Goal: Task Accomplishment & Management: Complete application form

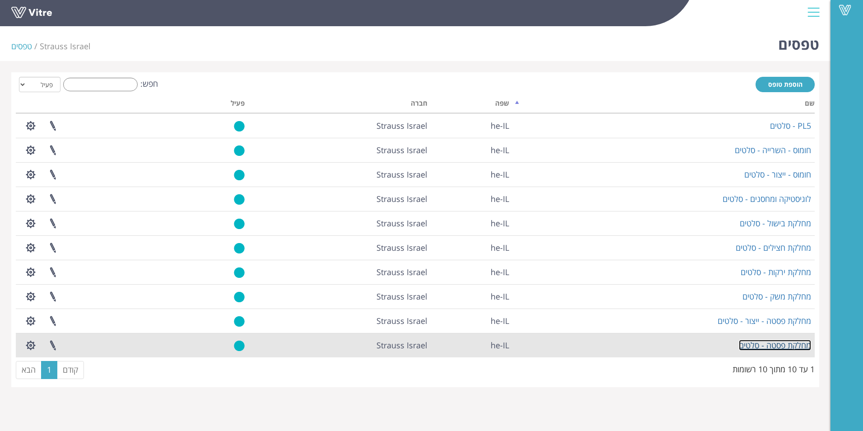
click at [770, 343] on link "מחלקת פסטה - סלטים" at bounding box center [775, 345] width 72 height 11
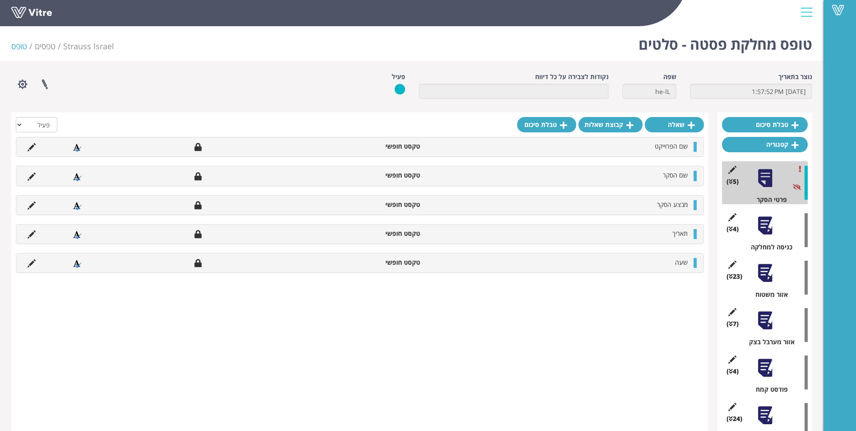
click at [774, 229] on div at bounding box center [765, 225] width 20 height 20
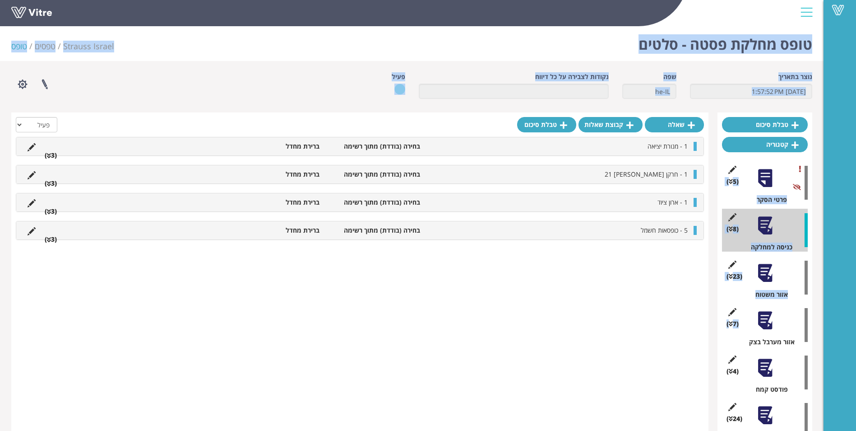
drag, startPoint x: 856, startPoint y: 166, endPoint x: 897, endPoint y: 295, distance: 135.1
click at [856, 295] on html "Vitre טופס מחלקת פסטה - סלטים Strauss Israel טפסים טופס נוצר בתאריך [DATE] 1:57…" at bounding box center [428, 363] width 856 height 726
click at [824, 233] on div "טופס מחלקת פסטה - סלטים Strauss Israel טפסים טופס נוצר בתאריך [DATE] 1:57:52 PM…" at bounding box center [412, 369] width 824 height 692
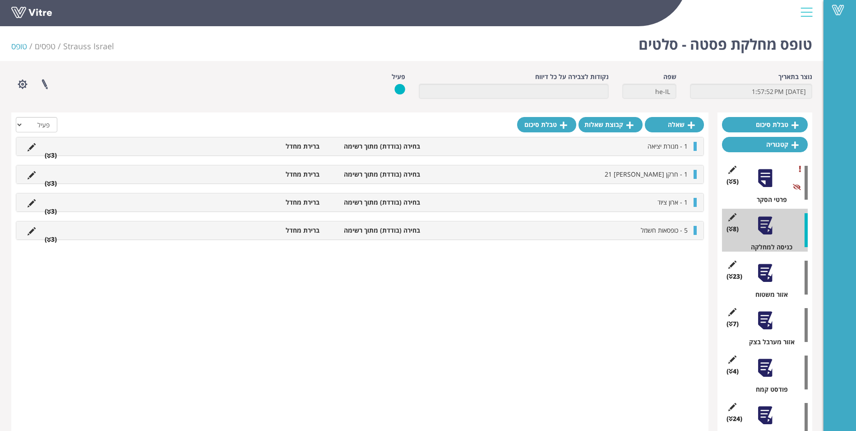
click at [773, 286] on div "(23 ) אזור משטוח" at bounding box center [765, 277] width 86 height 43
click at [766, 274] on div at bounding box center [765, 273] width 20 height 20
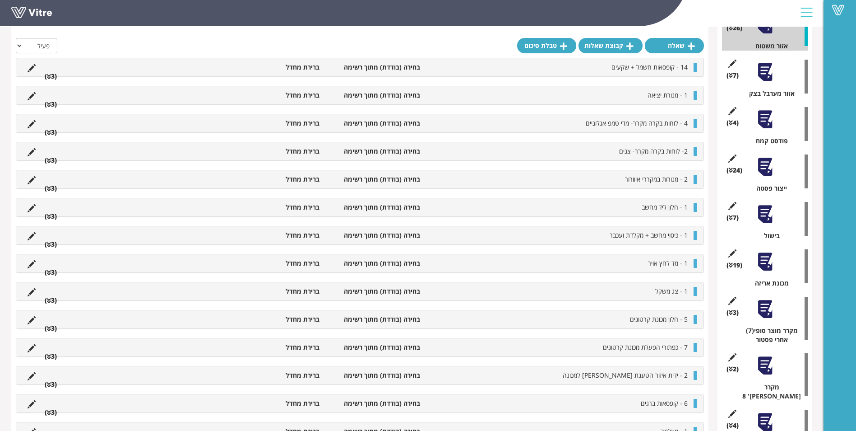
scroll to position [240, 0]
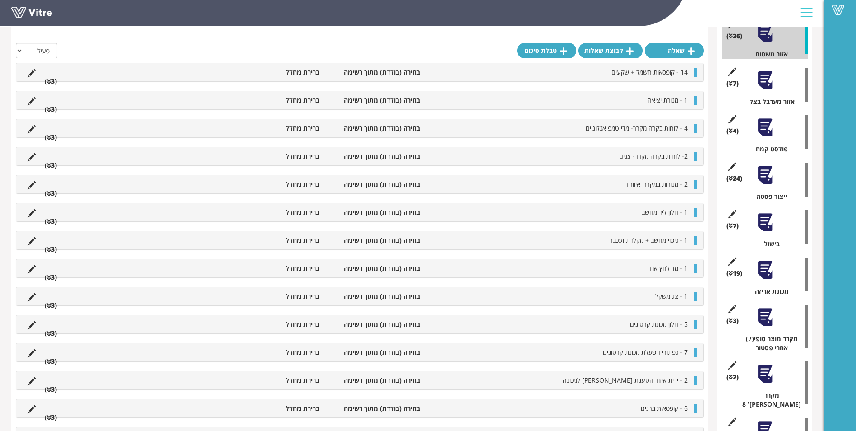
click at [778, 138] on div "(4 ) פודסט קמח" at bounding box center [765, 132] width 86 height 43
click at [763, 136] on div at bounding box center [765, 127] width 20 height 20
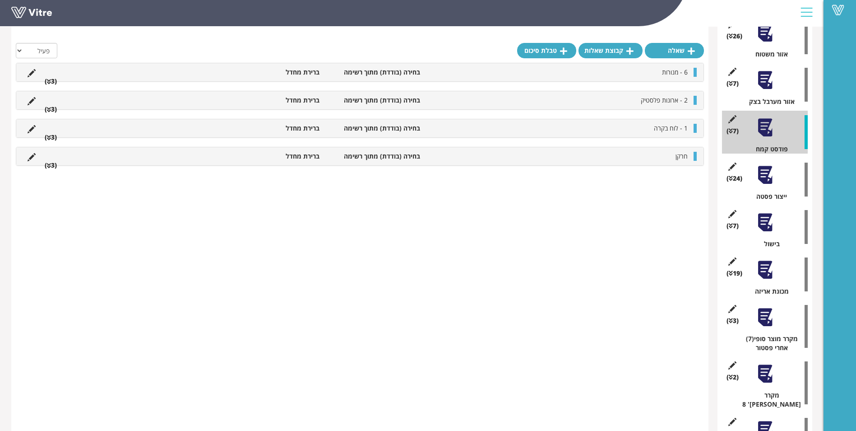
click at [764, 186] on div "(24 ) ייצור פסטה" at bounding box center [765, 179] width 86 height 43
click at [765, 179] on div at bounding box center [765, 175] width 20 height 20
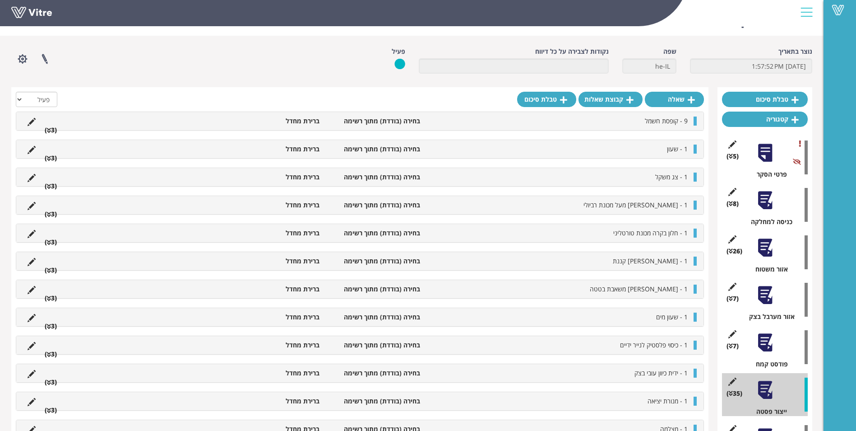
scroll to position [10, 0]
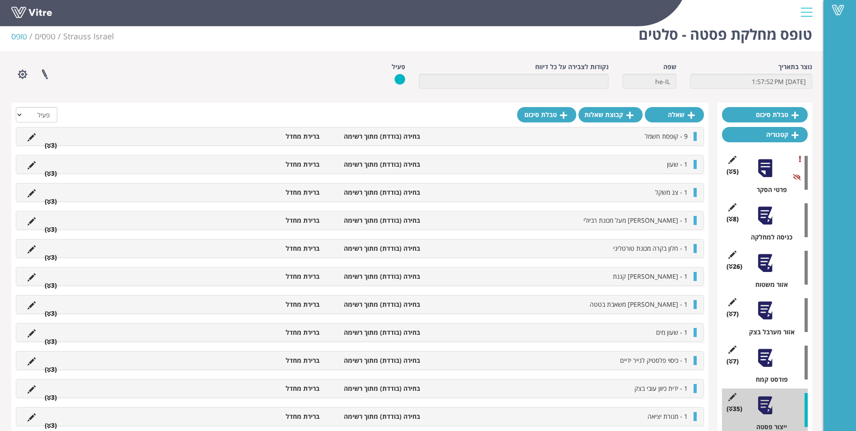
click at [763, 167] on div at bounding box center [765, 168] width 20 height 20
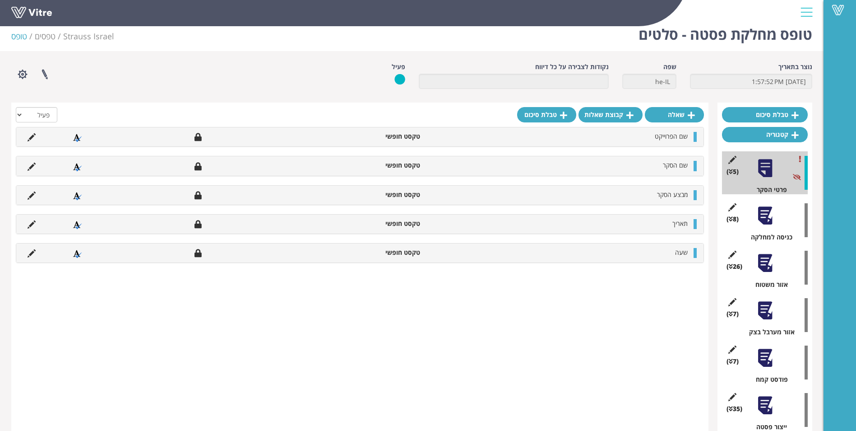
click at [771, 219] on div at bounding box center [765, 215] width 20 height 20
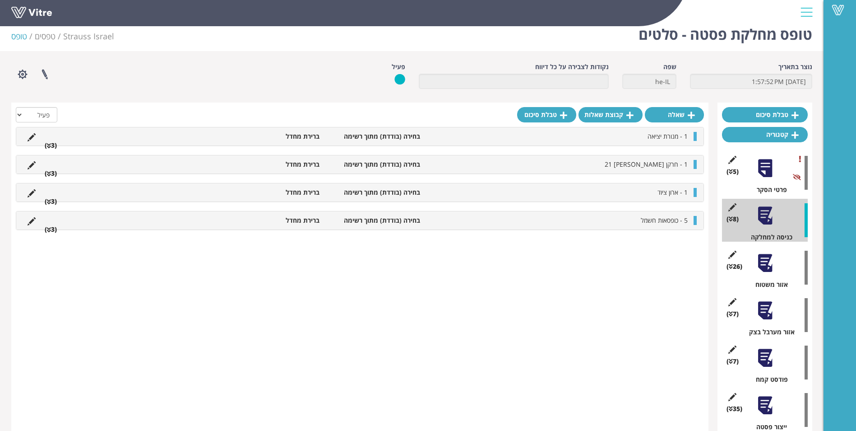
click at [768, 163] on div at bounding box center [765, 168] width 20 height 20
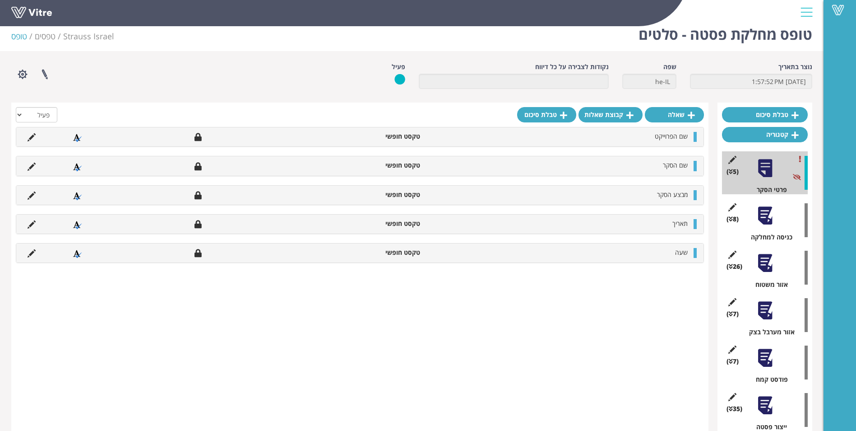
click at [765, 209] on div at bounding box center [765, 215] width 20 height 20
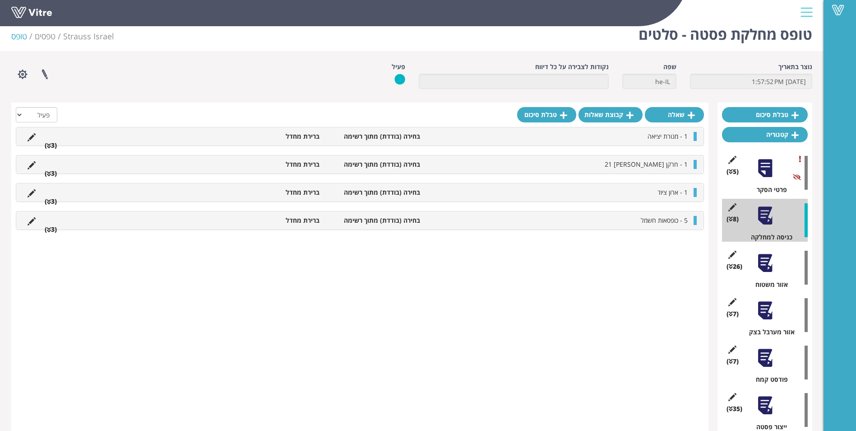
click at [765, 263] on div at bounding box center [765, 263] width 20 height 20
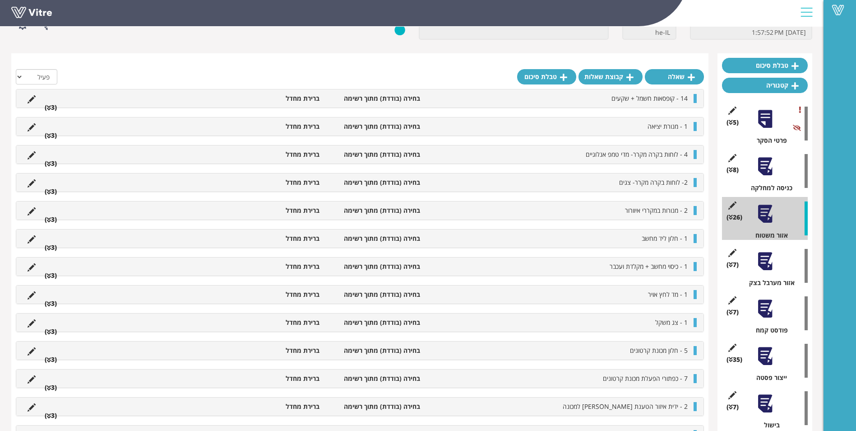
scroll to position [90, 0]
